Goal: Task Accomplishment & Management: Complete application form

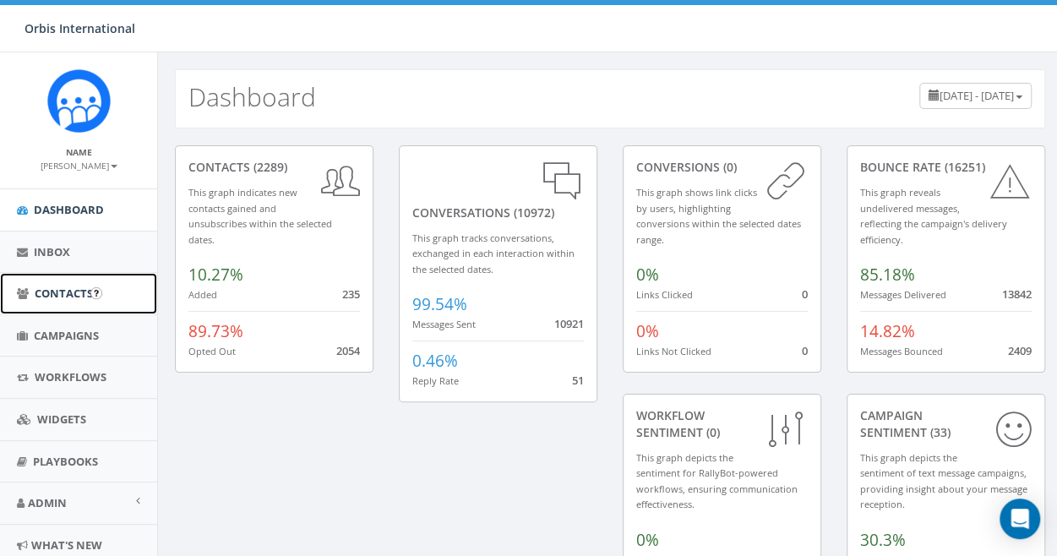
click at [83, 289] on span "Contacts" at bounding box center [64, 293] width 58 height 15
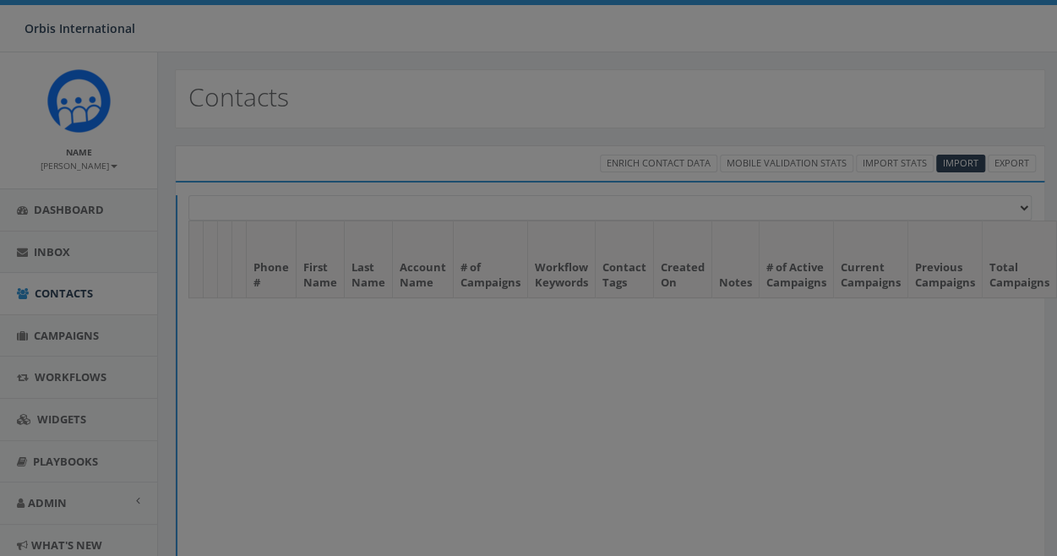
select select
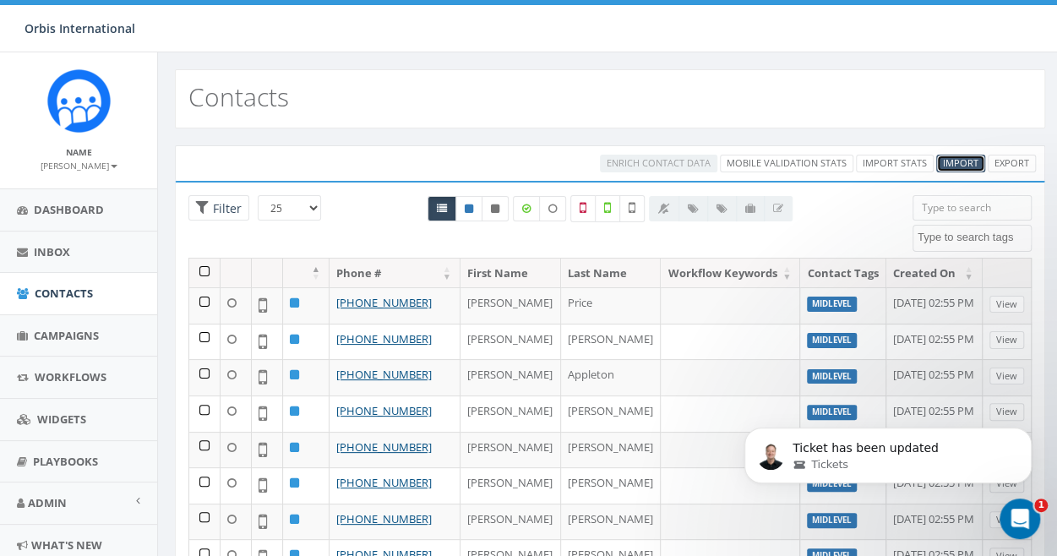
click at [953, 160] on span "Import" at bounding box center [961, 162] width 36 height 13
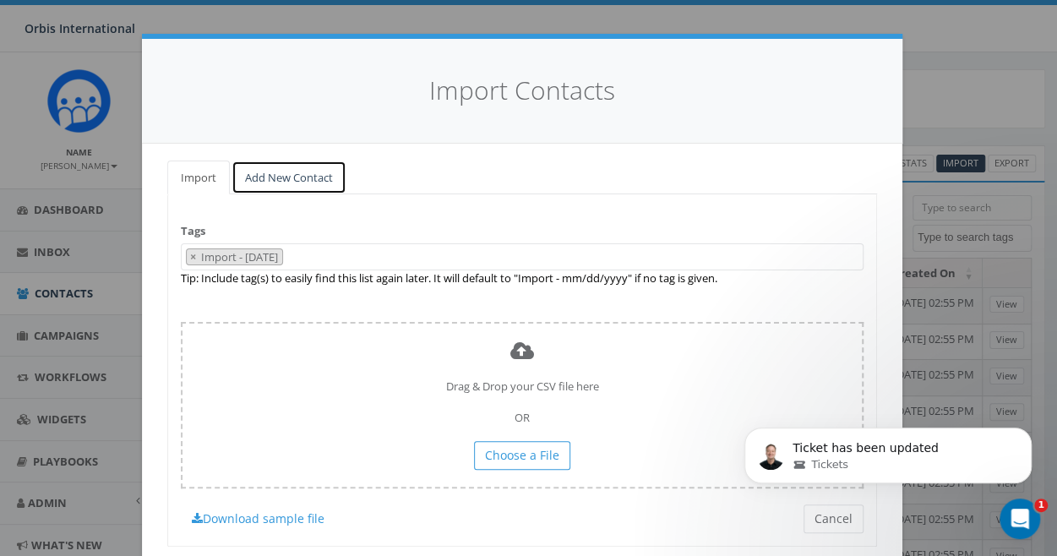
click at [272, 177] on link "Add New Contact" at bounding box center [289, 178] width 115 height 35
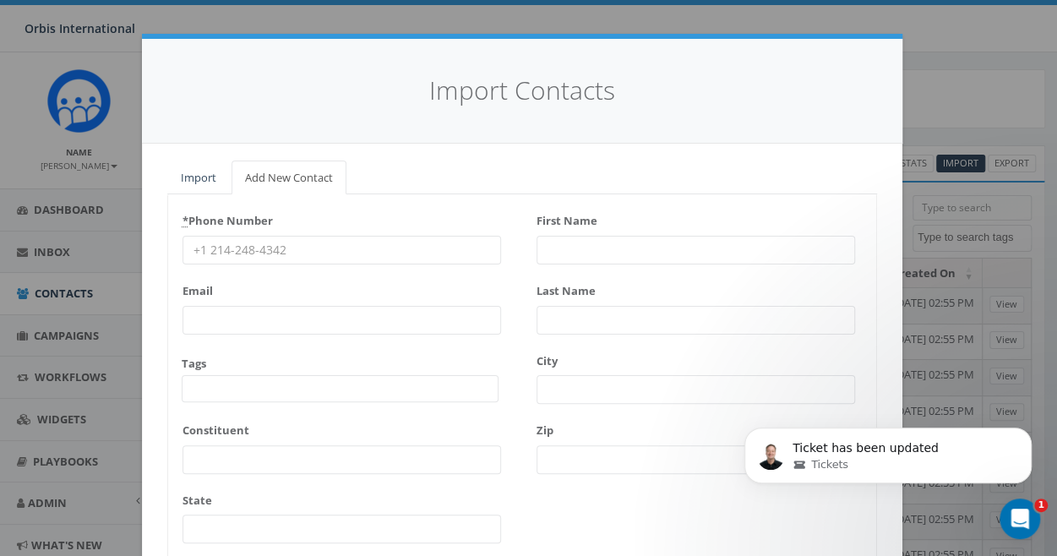
click at [203, 246] on input "* Phone Number" at bounding box center [342, 250] width 319 height 29
type input "2317407762"
click at [551, 244] on input "First Name" at bounding box center [696, 250] width 319 height 29
type input "Scott"
click at [585, 314] on input "Last Name" at bounding box center [696, 320] width 319 height 29
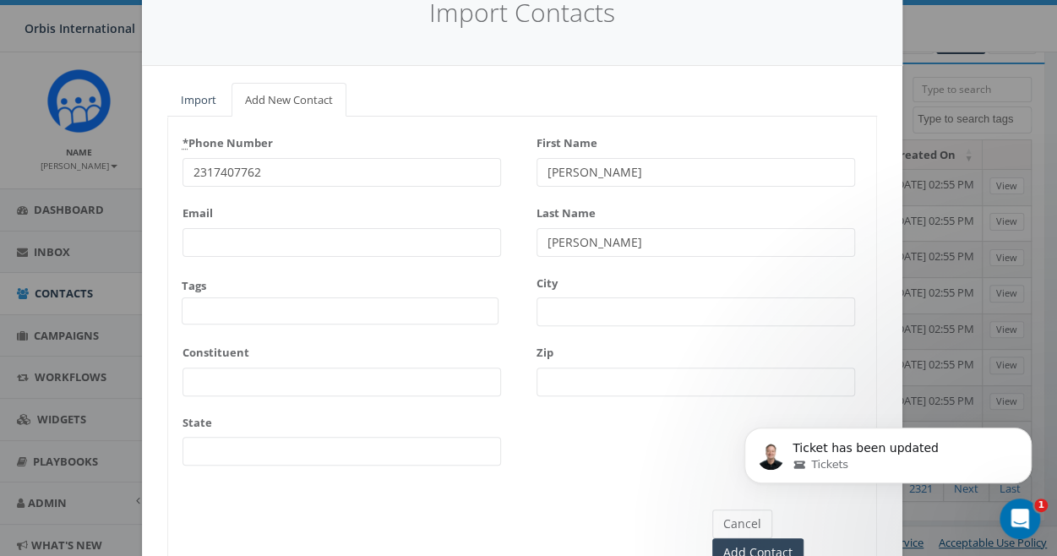
scroll to position [51, 0]
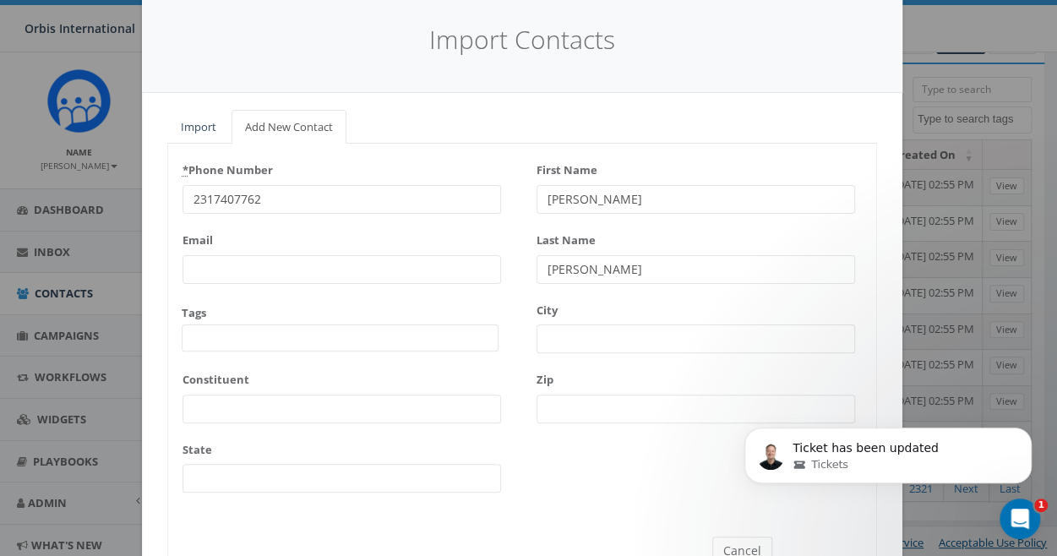
type input "Conway"
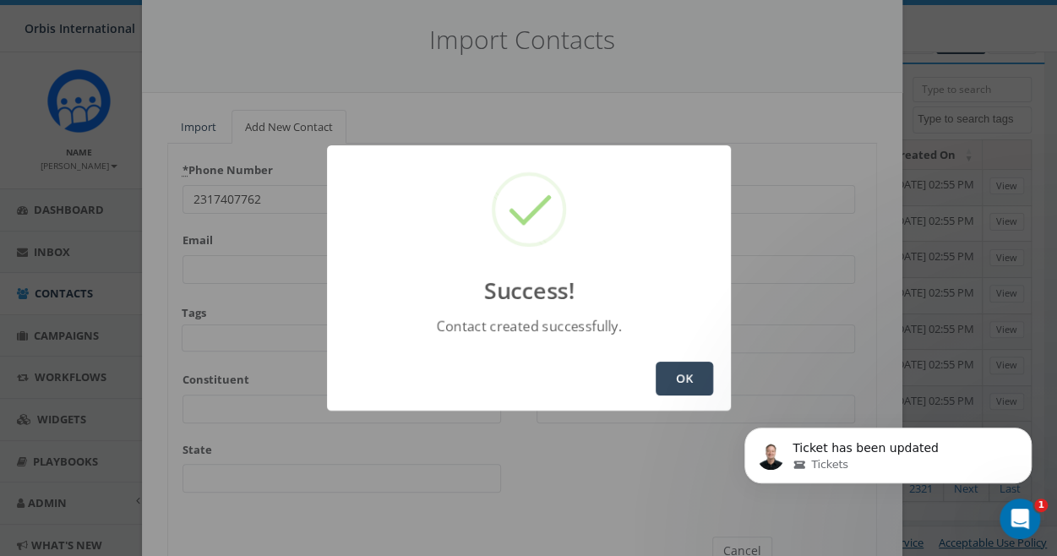
click at [675, 372] on button "OK" at bounding box center [684, 379] width 57 height 34
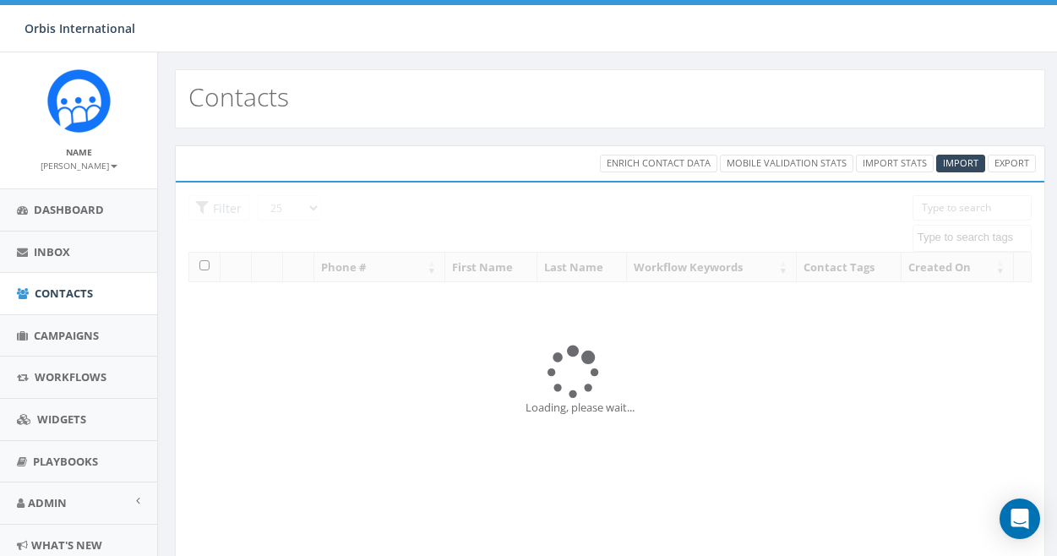
select select
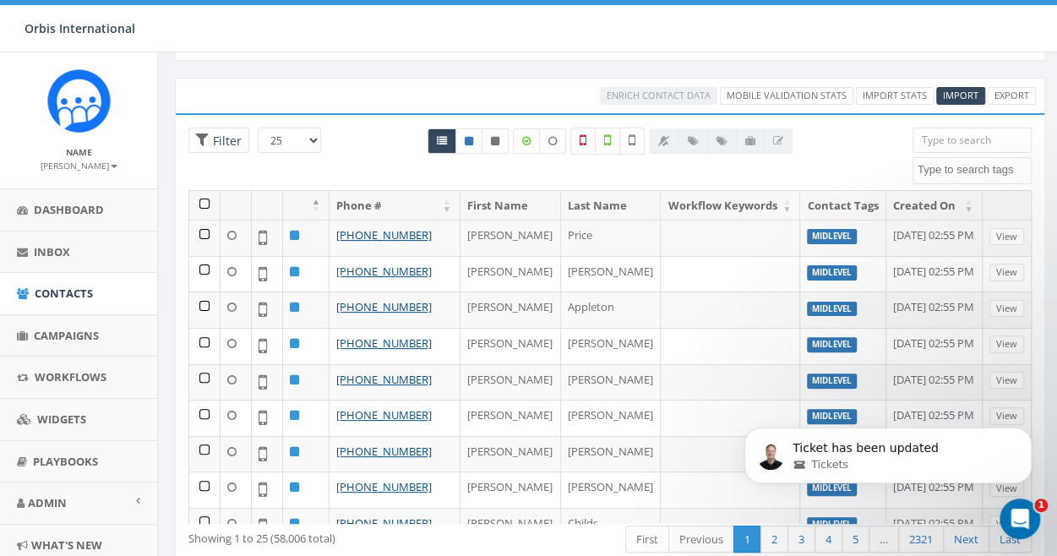
click at [940, 139] on input "search" at bounding box center [972, 140] width 119 height 25
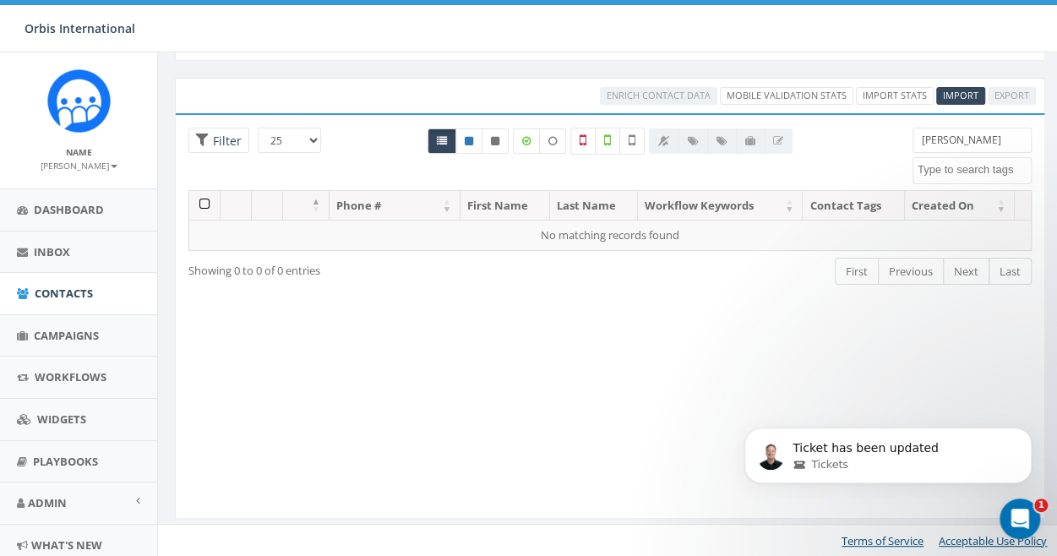
drag, startPoint x: 1005, startPoint y: 143, endPoint x: 808, endPoint y: 129, distance: 197.4
click at [808, 129] on div "25 50 100 Filter All 0 contact(s) on current page All 58006 contact(s) filtered…" at bounding box center [610, 159] width 869 height 63
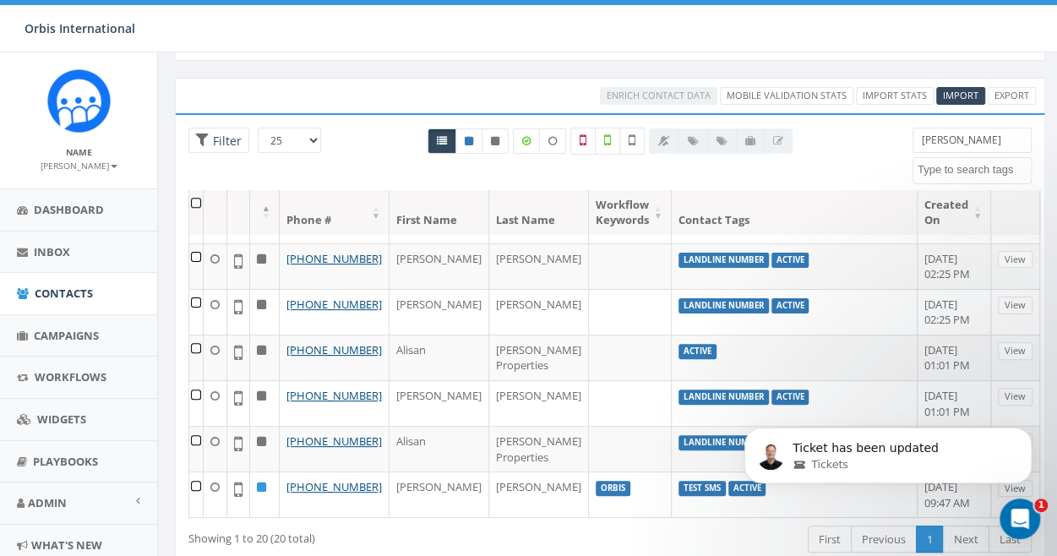
scroll to position [676, 0]
type input "Conway"
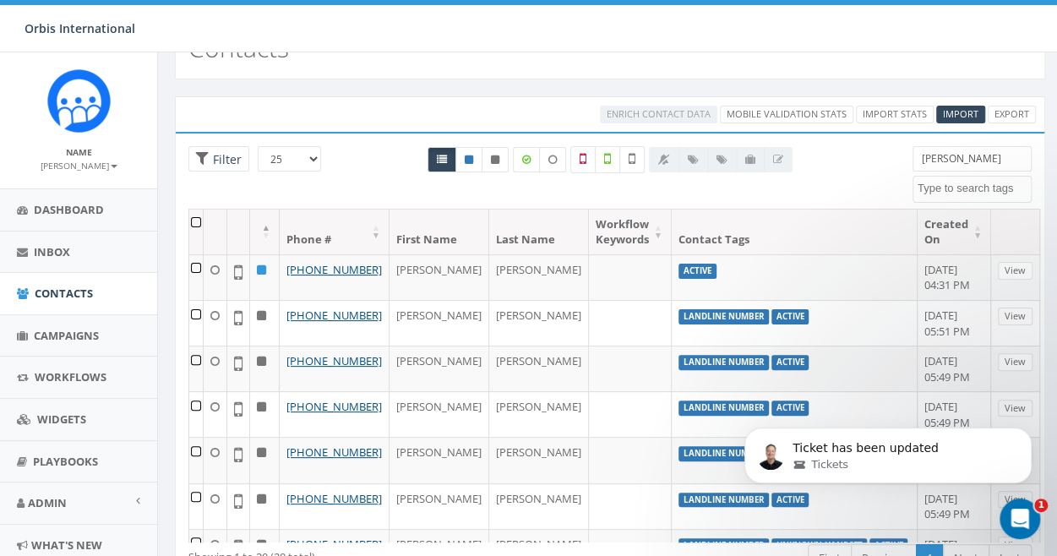
scroll to position [0, 0]
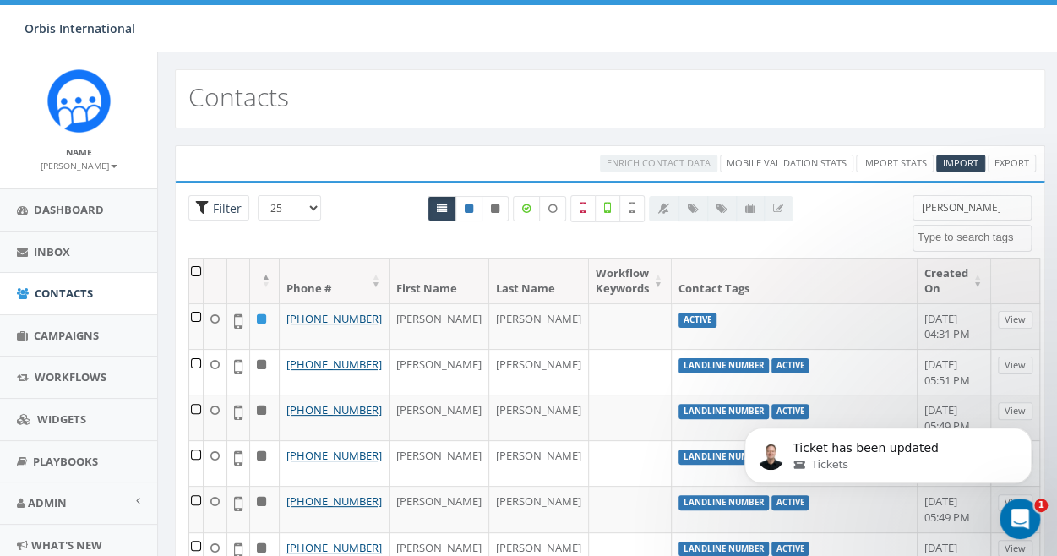
click at [218, 201] on span "Filter" at bounding box center [225, 208] width 33 height 16
radio input "true"
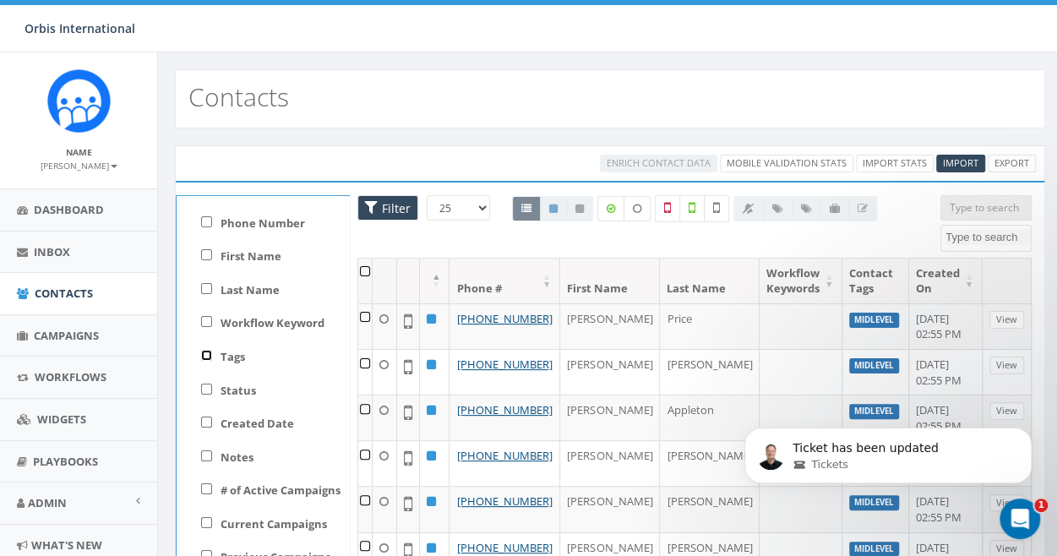
click at [201, 353] on input "Tags" at bounding box center [206, 355] width 11 height 11
checkbox input "true"
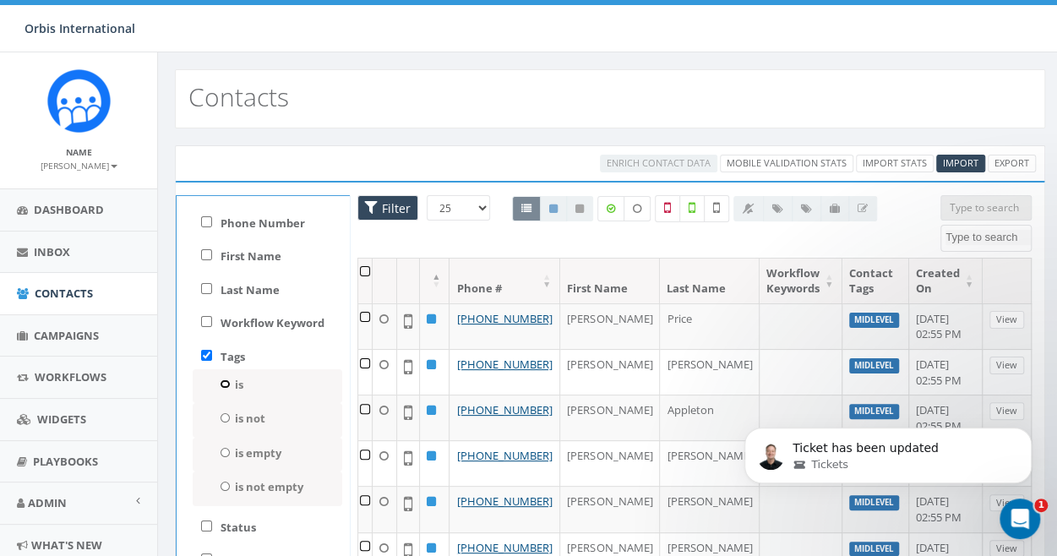
click at [225, 383] on input "is" at bounding box center [225, 384] width 11 height 9
radio input "true"
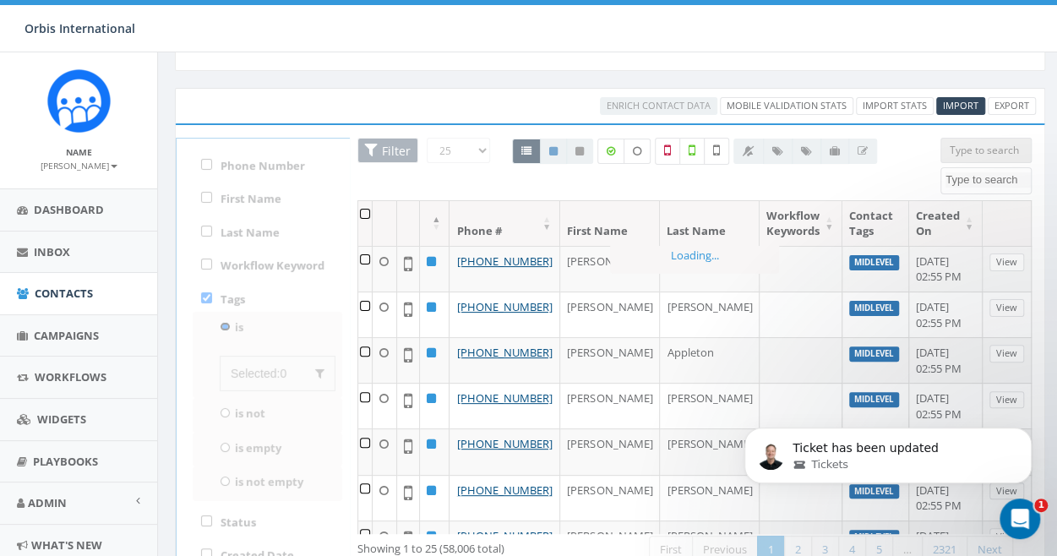
scroll to position [85, 0]
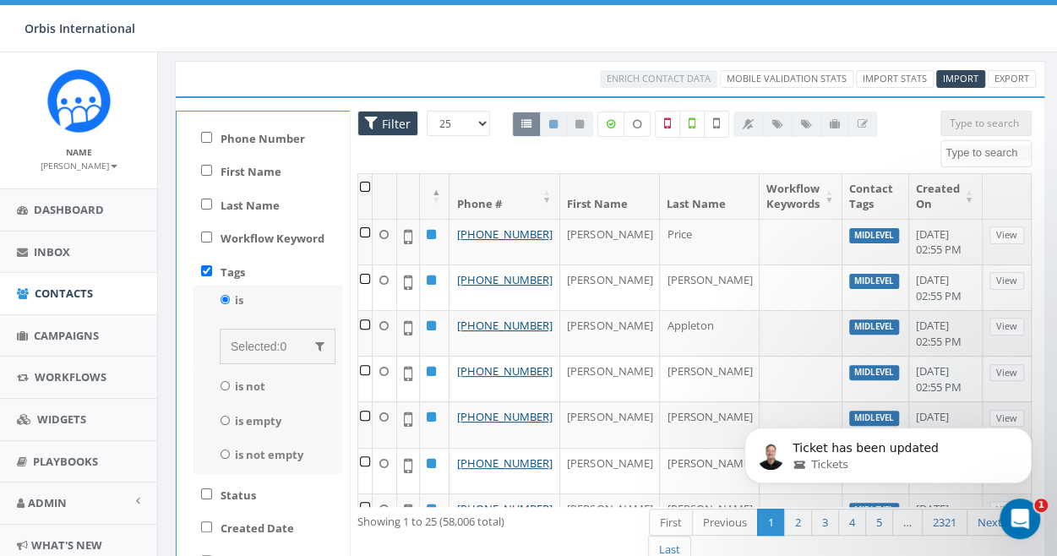
click at [280, 347] on span "0" at bounding box center [283, 347] width 7 height 14
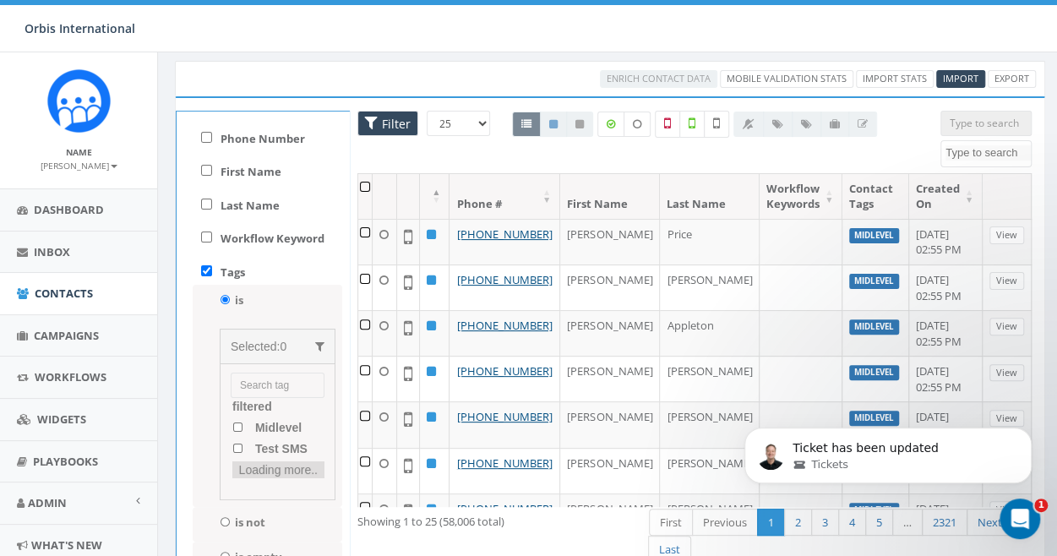
scroll to position [0, 0]
click at [234, 431] on number "landline number" at bounding box center [237, 435] width 11 height 9
checkbox number "true"
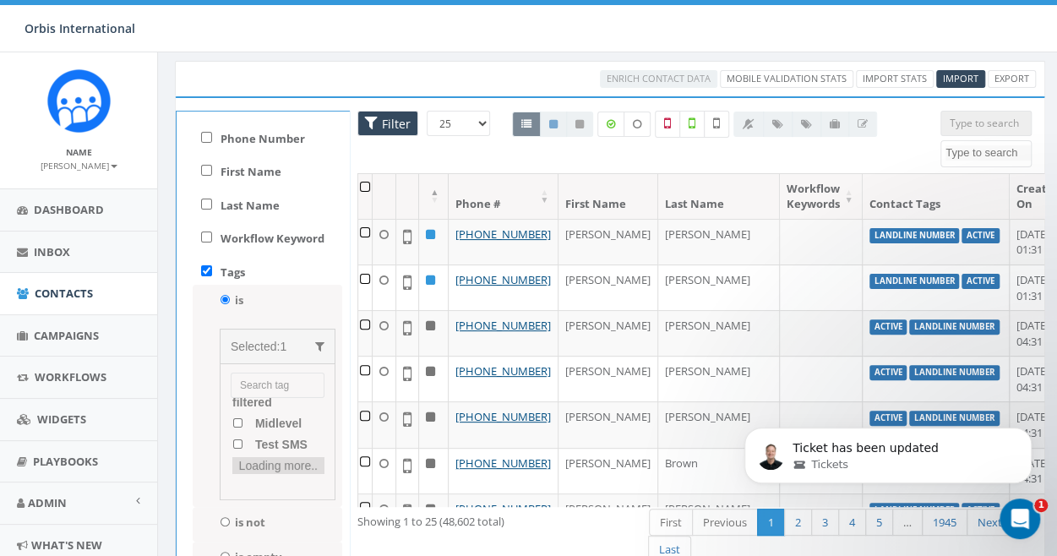
scroll to position [174, 0]
click at [515, 58] on div "Enrich Contact Data Mobile Validation Stats Import Stats Import Export Loading …" at bounding box center [610, 332] width 904 height 576
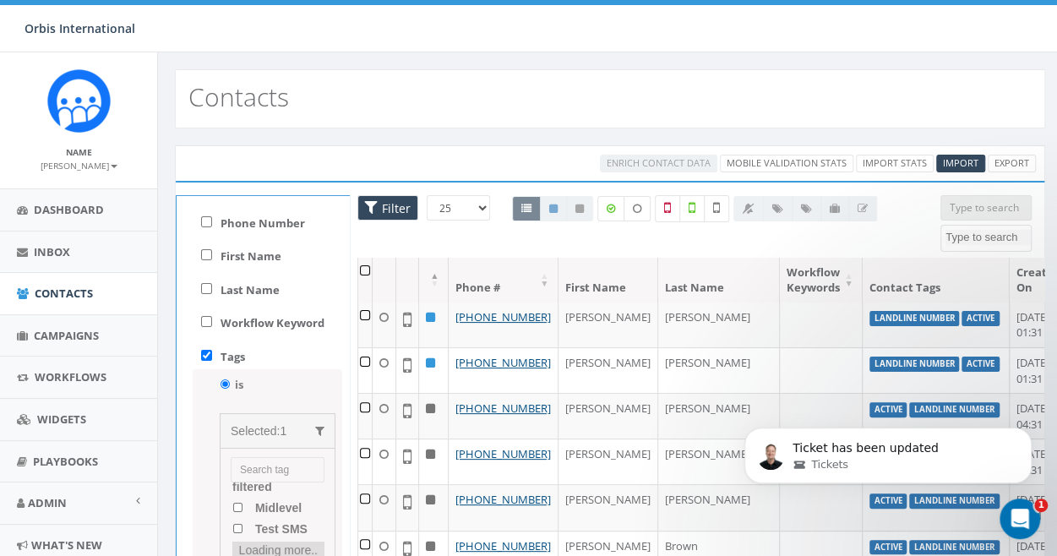
scroll to position [0, 0]
